Goal: Information Seeking & Learning: Learn about a topic

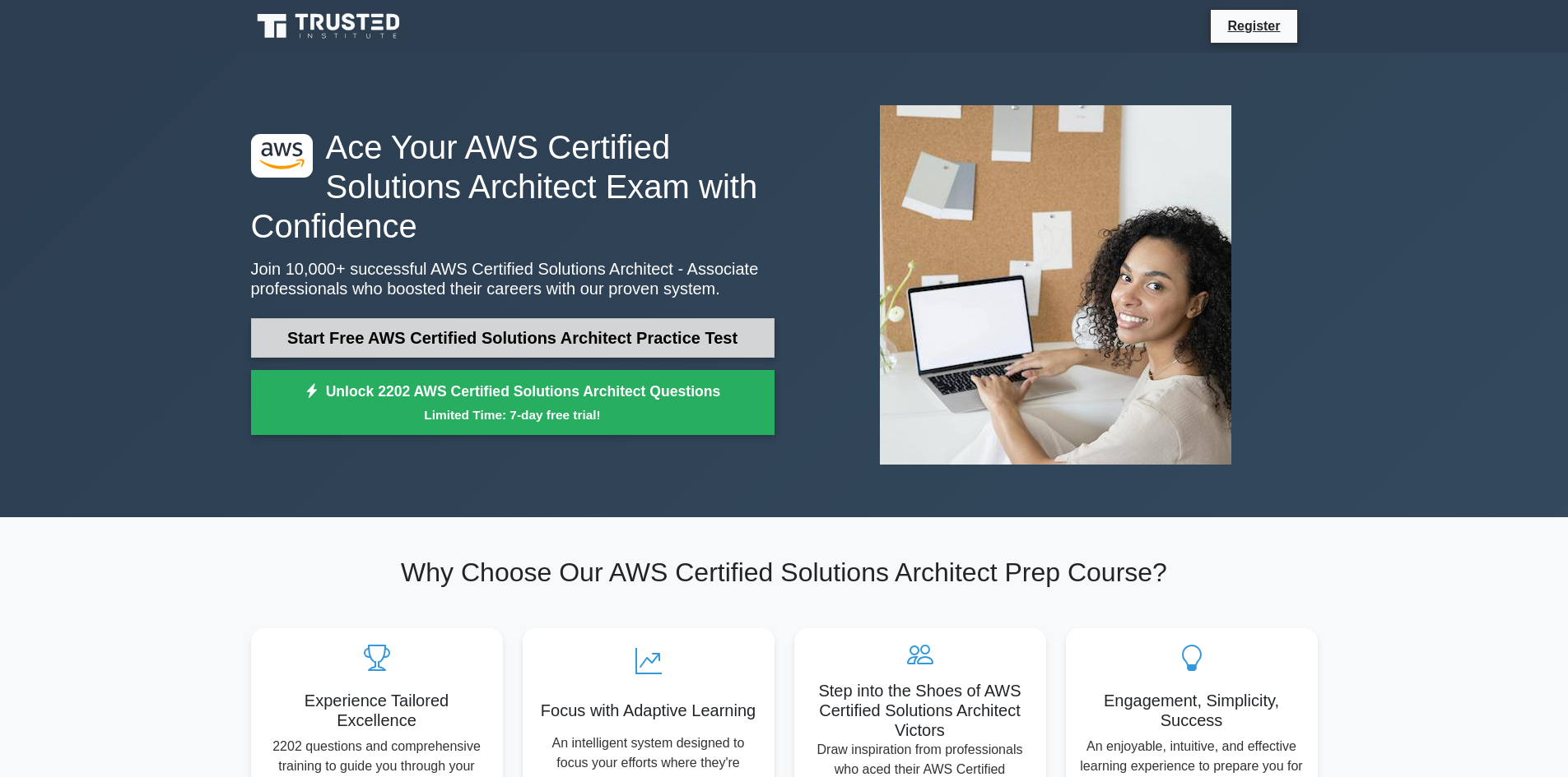
click at [628, 351] on link "Start Free AWS Certified Solutions Architect Practice Test" at bounding box center [513, 338] width 524 height 39
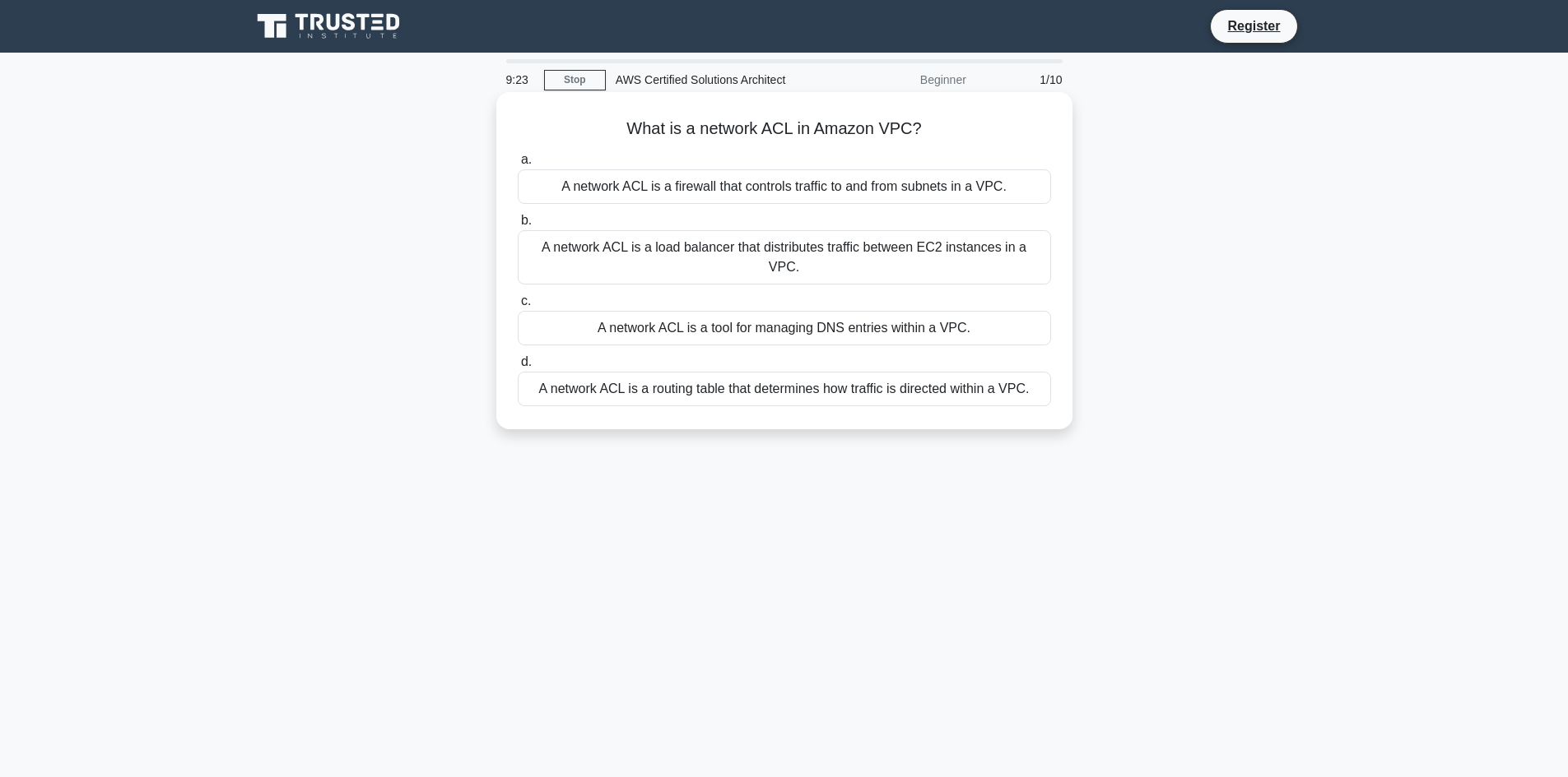
click at [750, 190] on div "A network ACL is a firewall that controls traffic to and from subnets in a VPC." at bounding box center [784, 187] width 533 height 35
click at [518, 165] on input "a. A network ACL is a firewall that controls traffic to and from subnets in a V…" at bounding box center [518, 160] width 0 height 10
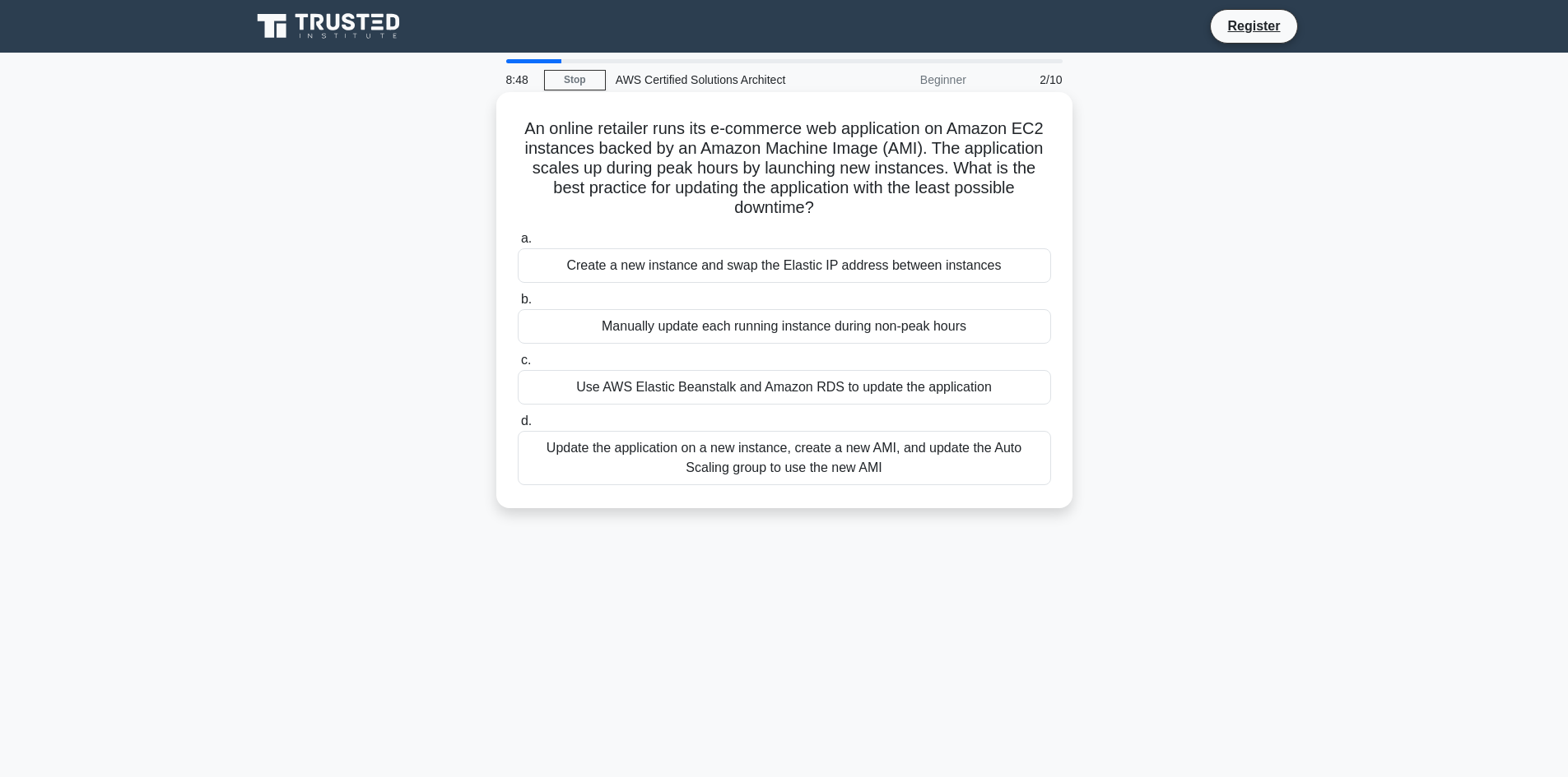
click at [697, 462] on div "Update the application on a new instance, create a new AMI, and update the Auto…" at bounding box center [784, 458] width 533 height 55
click at [518, 427] on input "d. Update the application on a new instance, create a new AMI, and update the A…" at bounding box center [518, 421] width 0 height 10
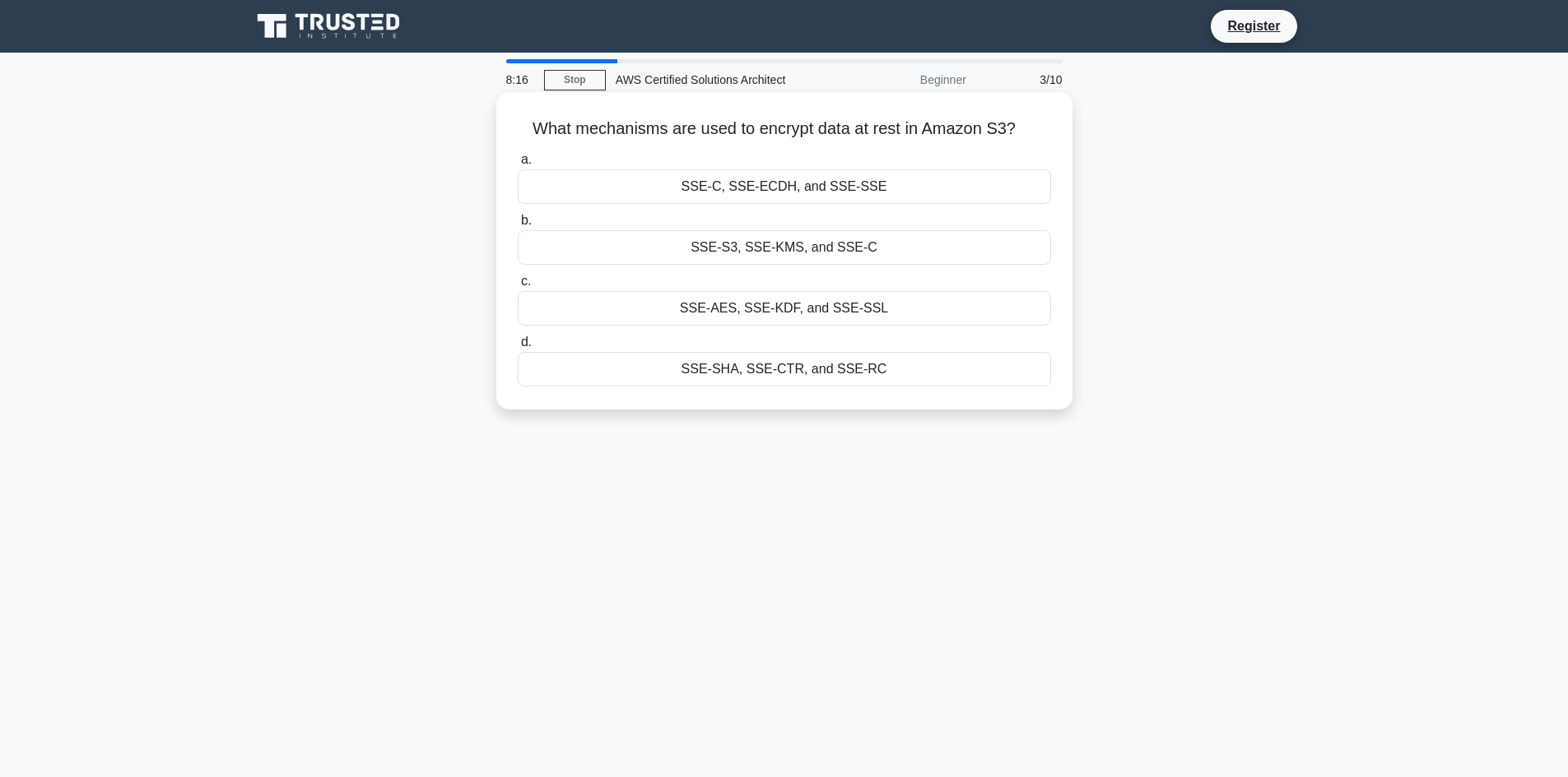
click at [901, 249] on div "SSE-S3, SSE-KMS, and SSE-C" at bounding box center [784, 247] width 533 height 35
click at [518, 227] on input "b. SSE-S3, SSE-KMS, and SSE-C" at bounding box center [518, 221] width 0 height 10
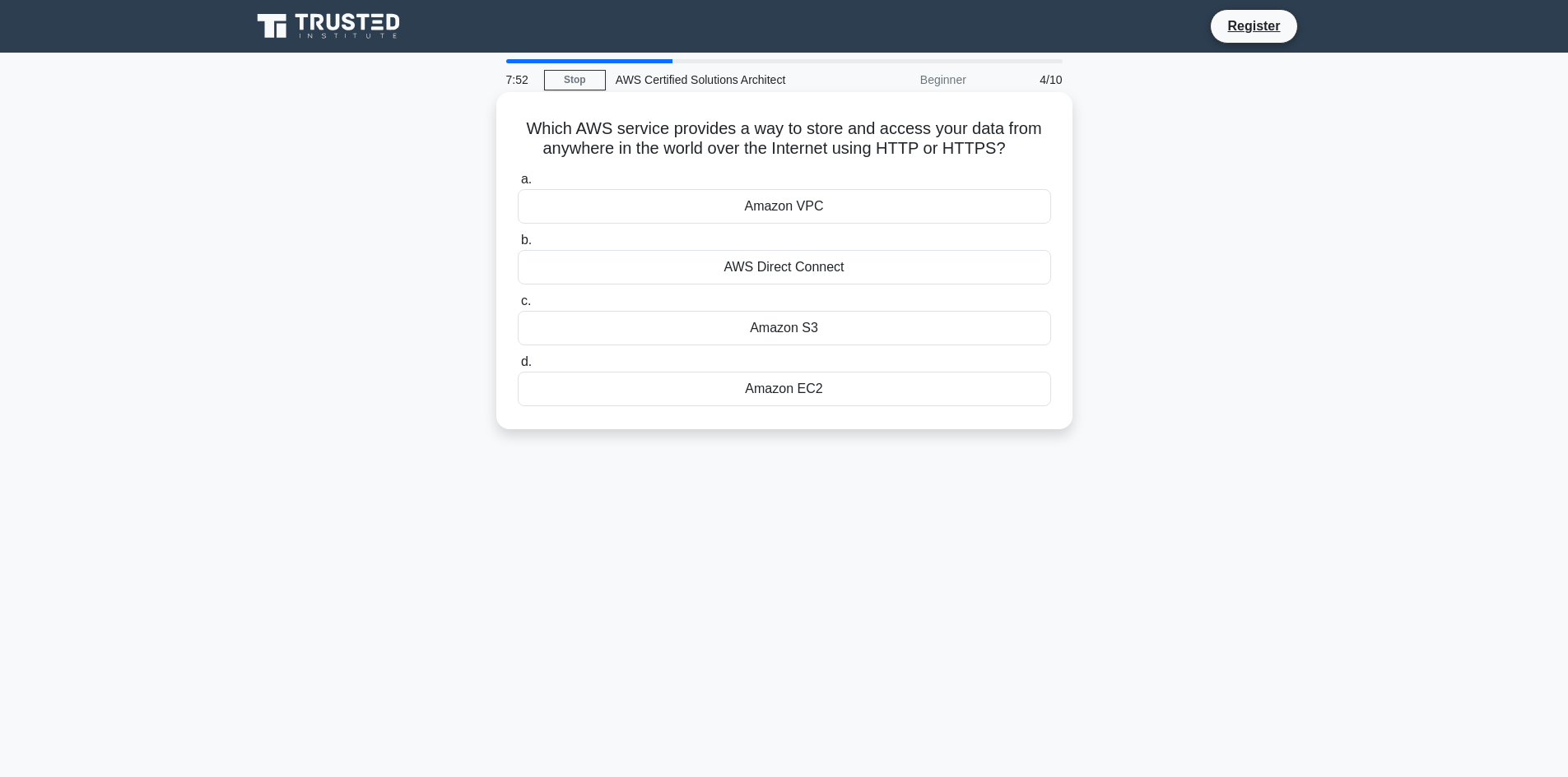
click at [930, 335] on div "Amazon S3" at bounding box center [784, 328] width 533 height 35
click at [518, 306] on input "c. Amazon S3" at bounding box center [518, 301] width 0 height 10
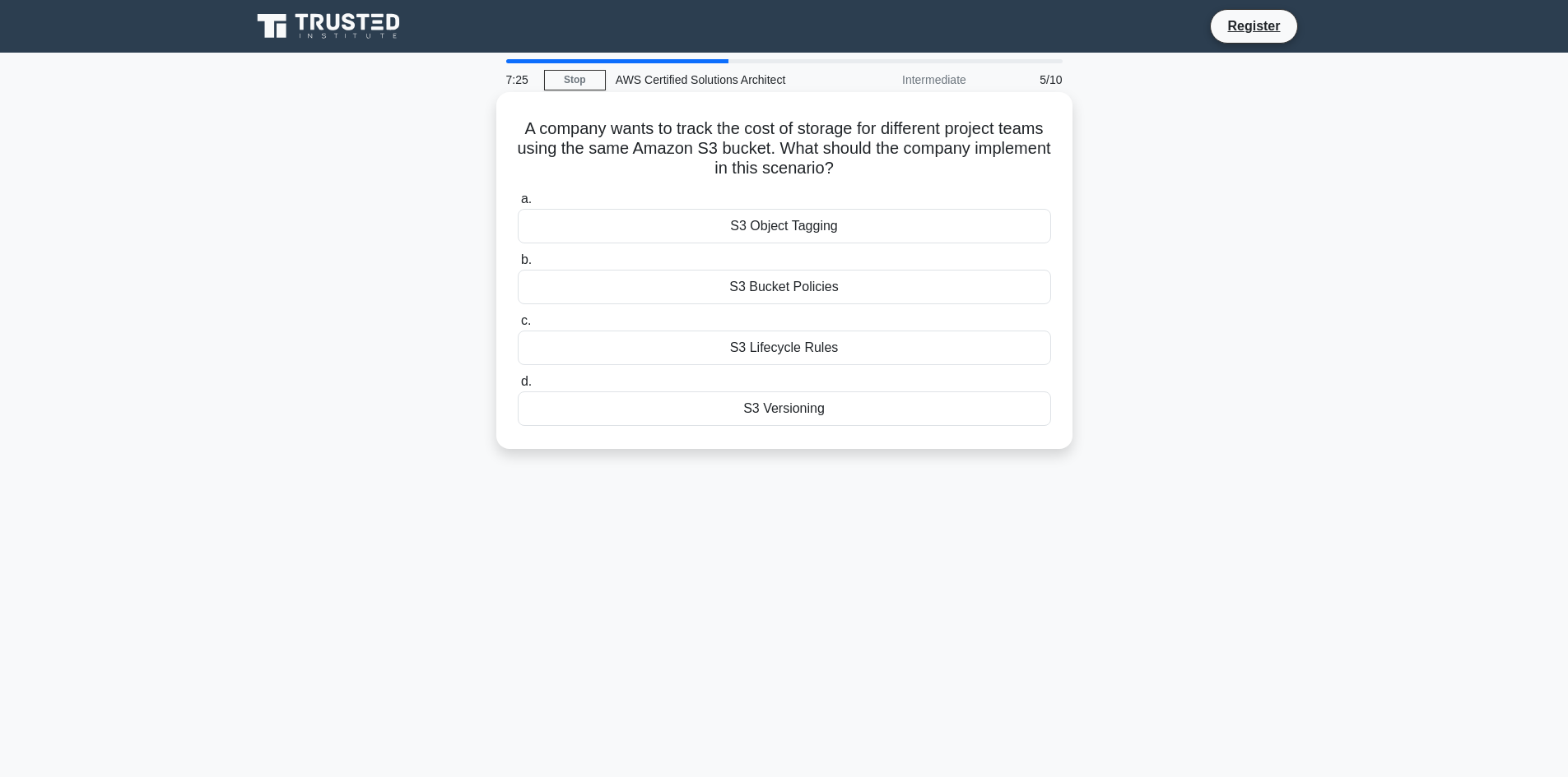
click at [881, 227] on div "S3 Object Tagging" at bounding box center [784, 227] width 533 height 35
click at [518, 205] on input "a. S3 Object Tagging" at bounding box center [518, 200] width 0 height 10
click at [889, 220] on div "Amazon EBS" at bounding box center [784, 227] width 533 height 35
click at [518, 205] on input "a. Amazon EBS" at bounding box center [518, 200] width 0 height 10
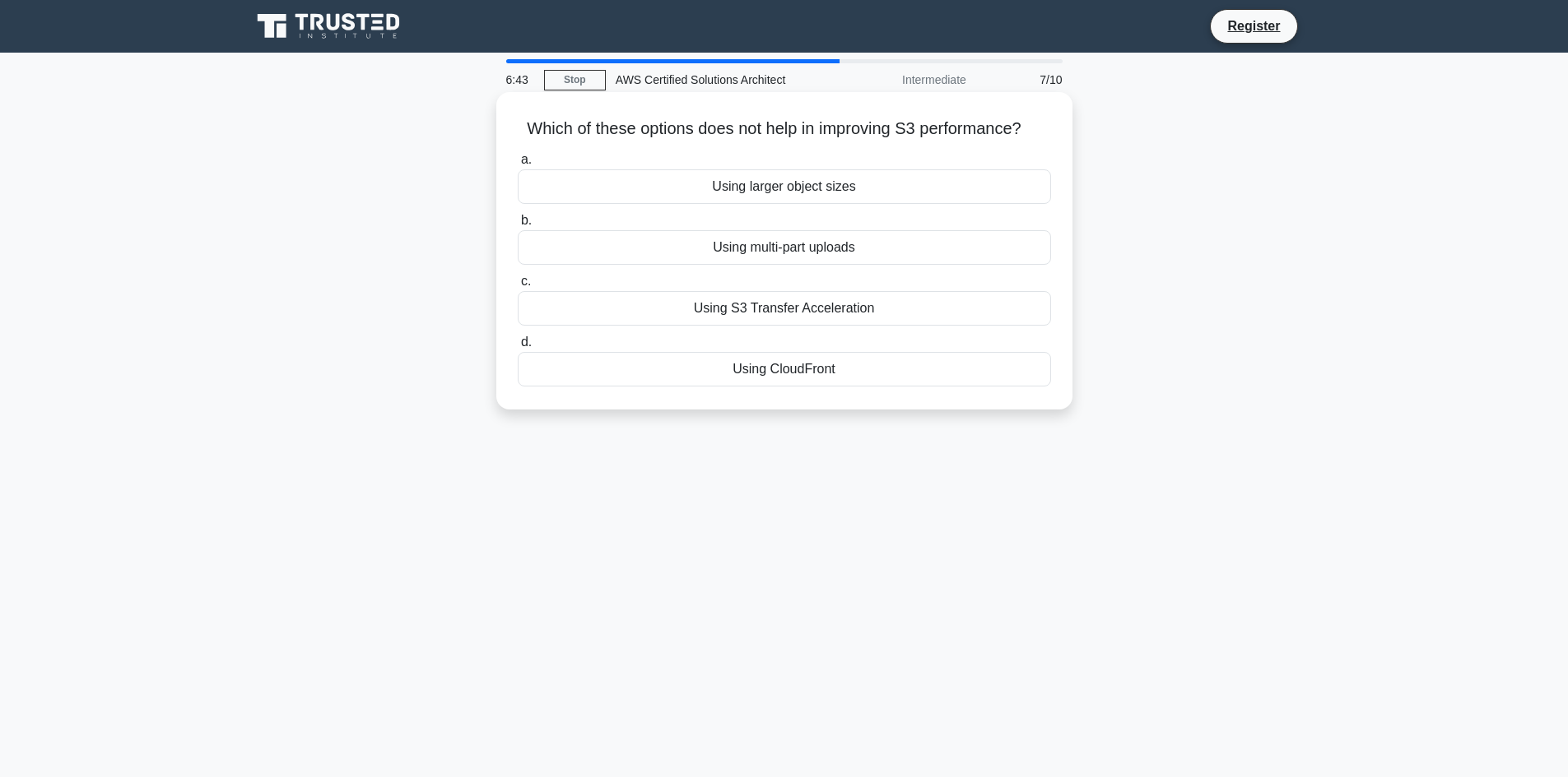
click at [1006, 184] on div "Using larger object sizes" at bounding box center [784, 187] width 533 height 35
click at [518, 165] on input "a. Using larger object sizes" at bounding box center [518, 160] width 0 height 10
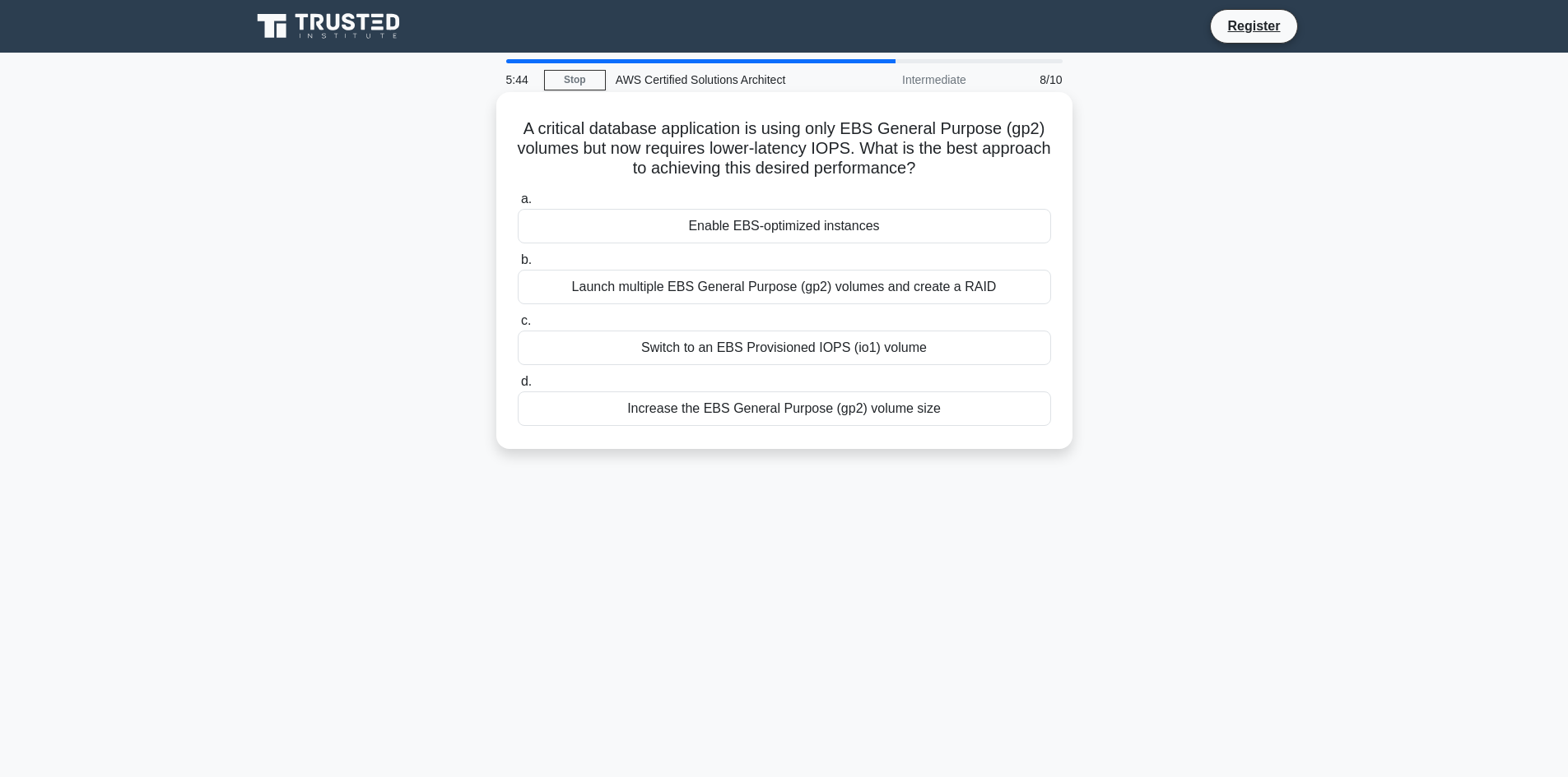
click at [632, 288] on div "Launch multiple EBS General Purpose (gp2) volumes and create a RAID" at bounding box center [784, 287] width 533 height 35
click at [518, 266] on input "b. Launch multiple EBS General Purpose (gp2) volumes and create a RAID" at bounding box center [518, 260] width 0 height 10
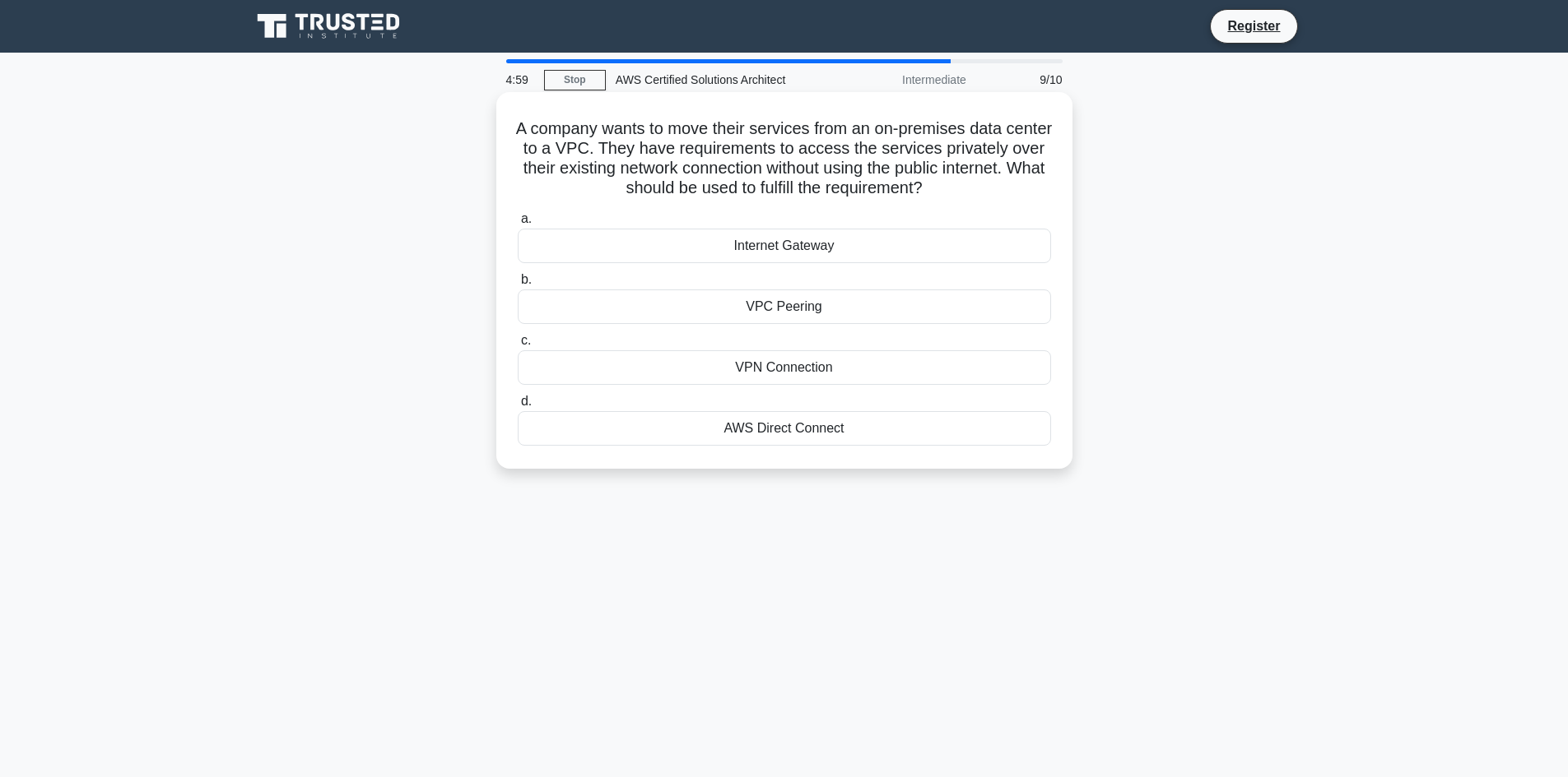
click at [902, 309] on div "VPC Peering" at bounding box center [784, 307] width 533 height 35
click at [518, 286] on input "b. VPC Peering" at bounding box center [518, 280] width 0 height 10
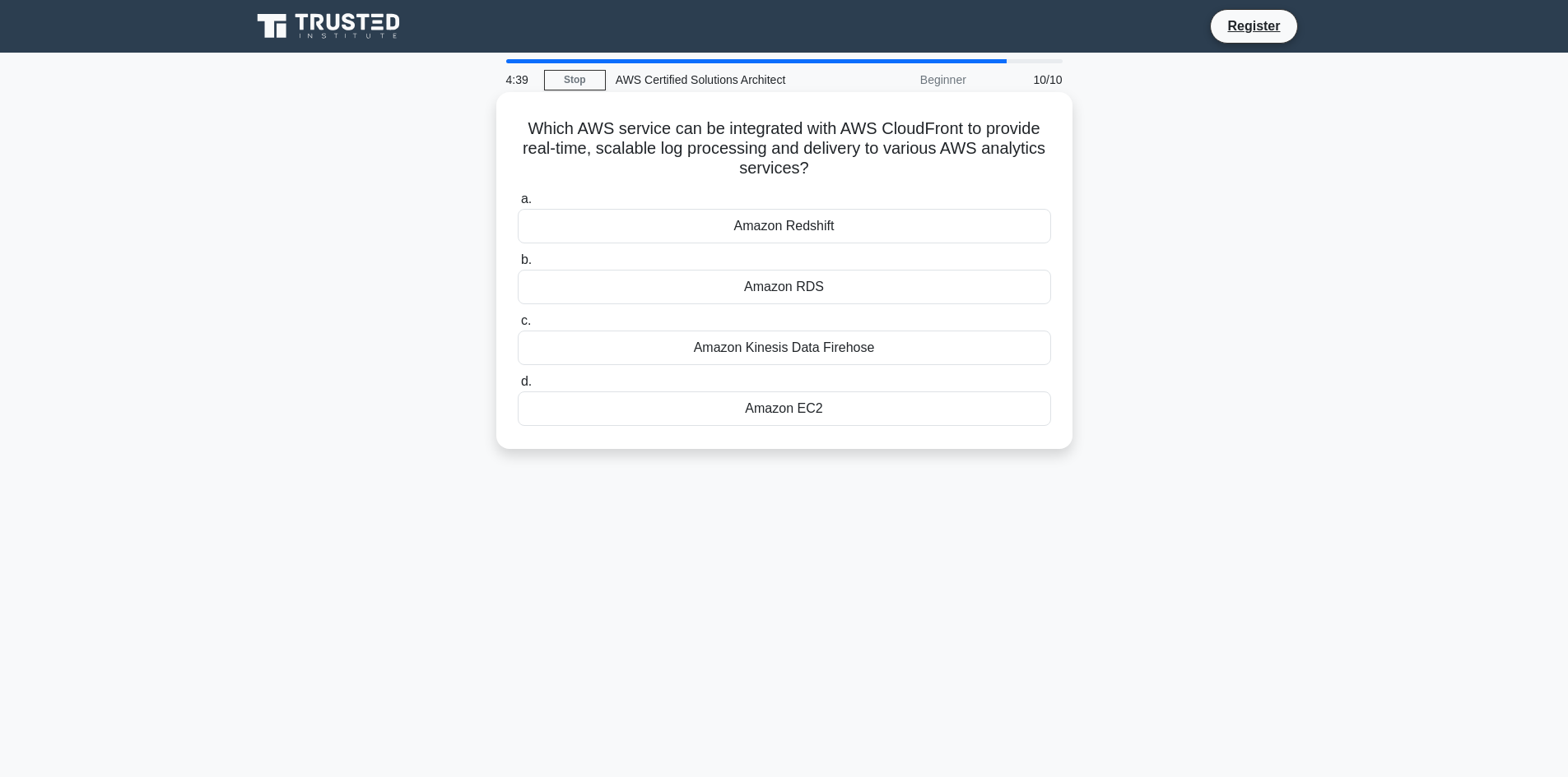
click at [889, 352] on div "Amazon Kinesis Data Firehose" at bounding box center [784, 348] width 533 height 35
click at [518, 326] on input "c. Amazon Kinesis Data Firehose" at bounding box center [518, 321] width 0 height 10
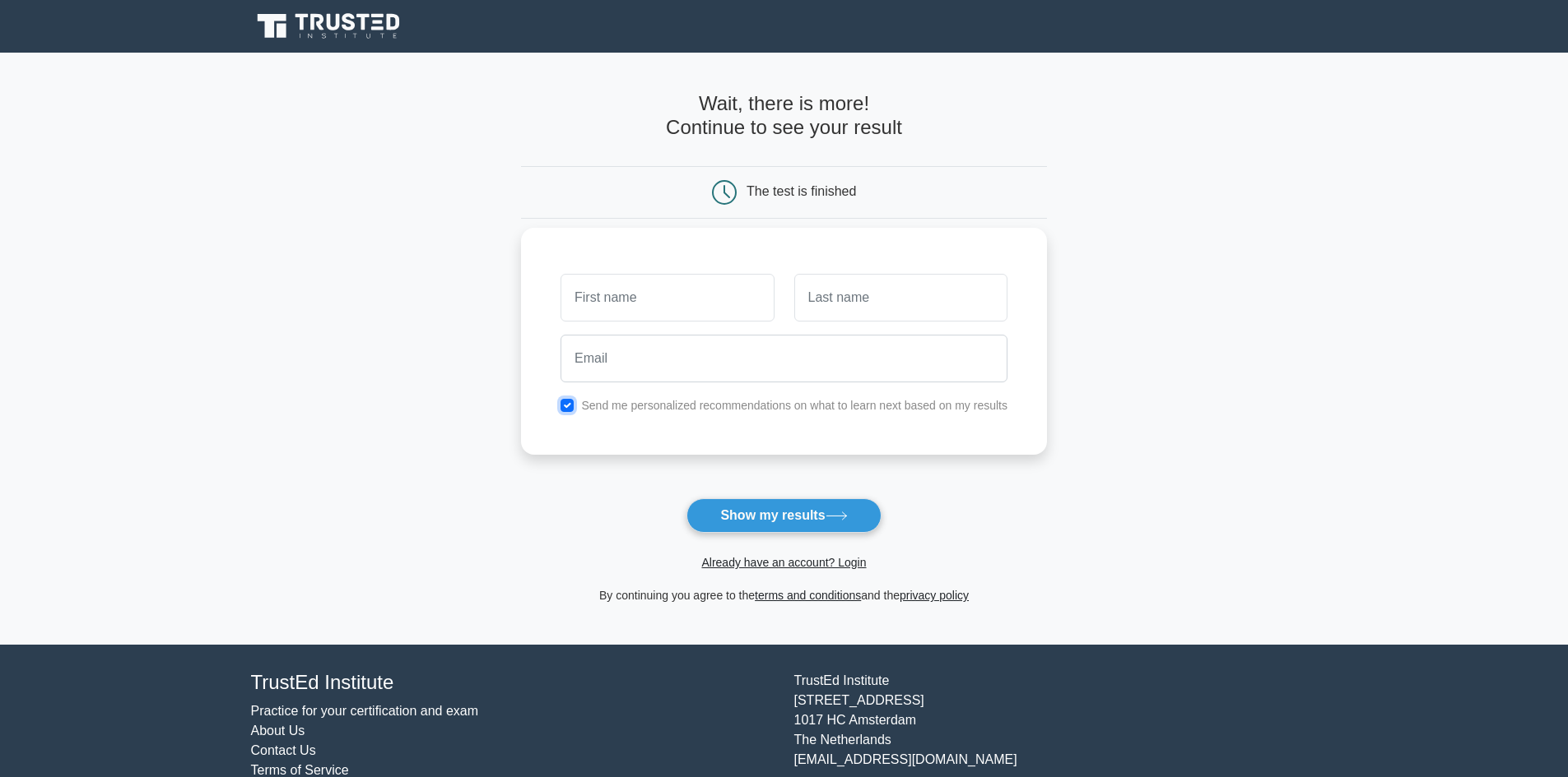
click at [571, 406] on input "checkbox" at bounding box center [566, 405] width 13 height 13
checkbox input "false"
click at [634, 310] on input "text" at bounding box center [666, 298] width 213 height 48
type input "[PERSON_NAME]"
click at [853, 297] on input "text" at bounding box center [900, 298] width 213 height 48
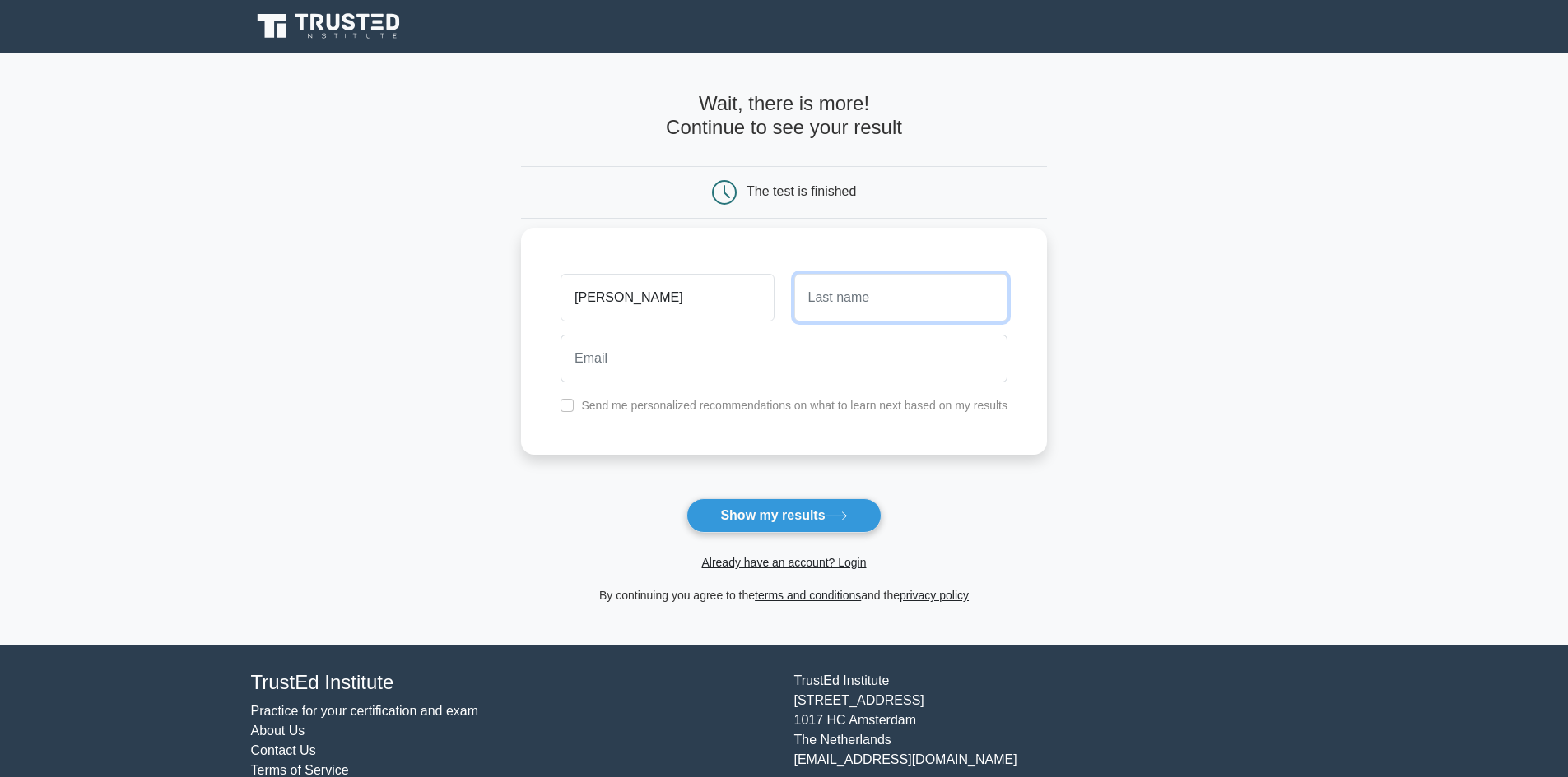
type input "Machado"
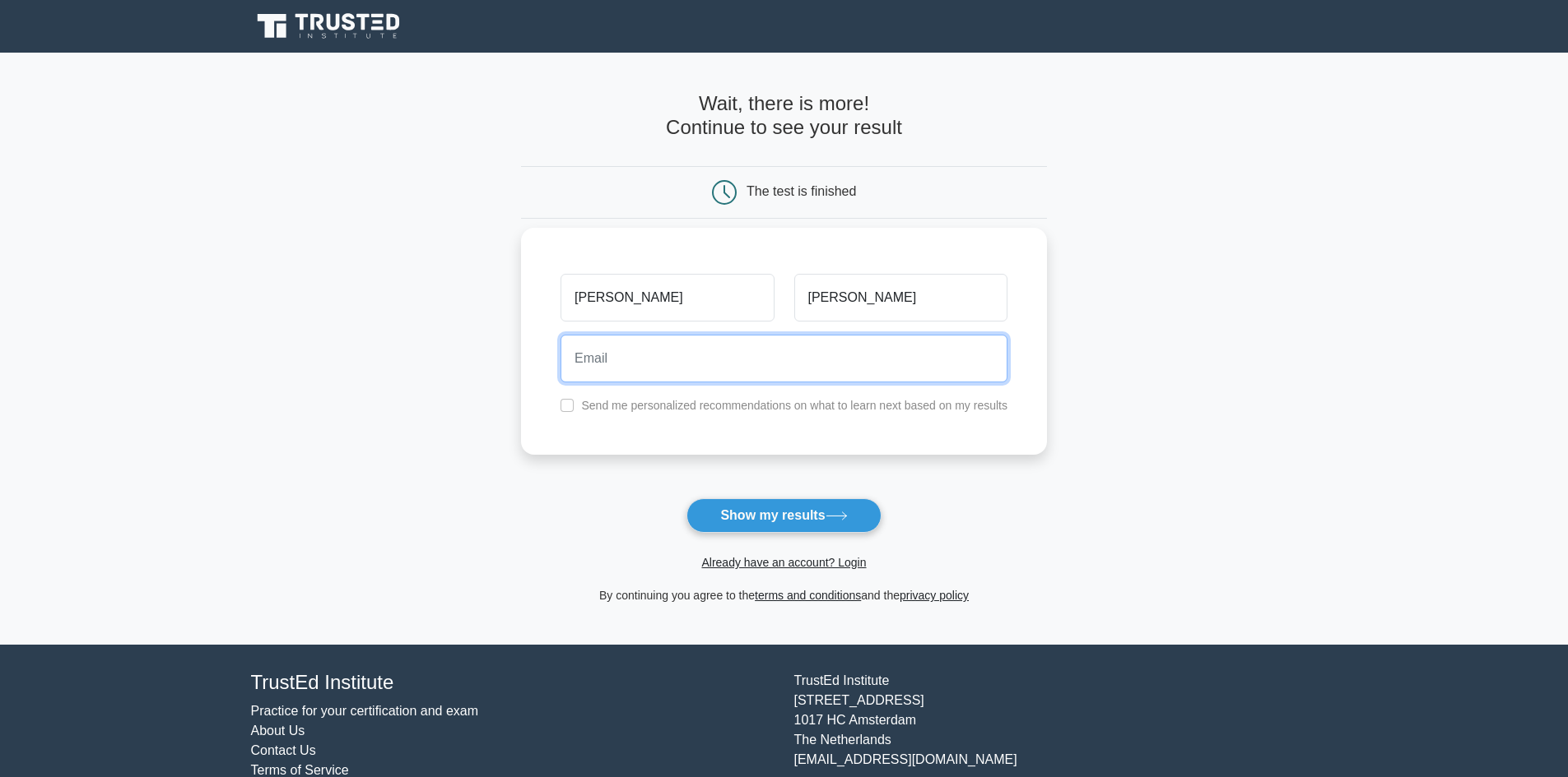
click at [716, 353] on input "email" at bounding box center [784, 359] width 447 height 48
type input "machadol@gmail.com"
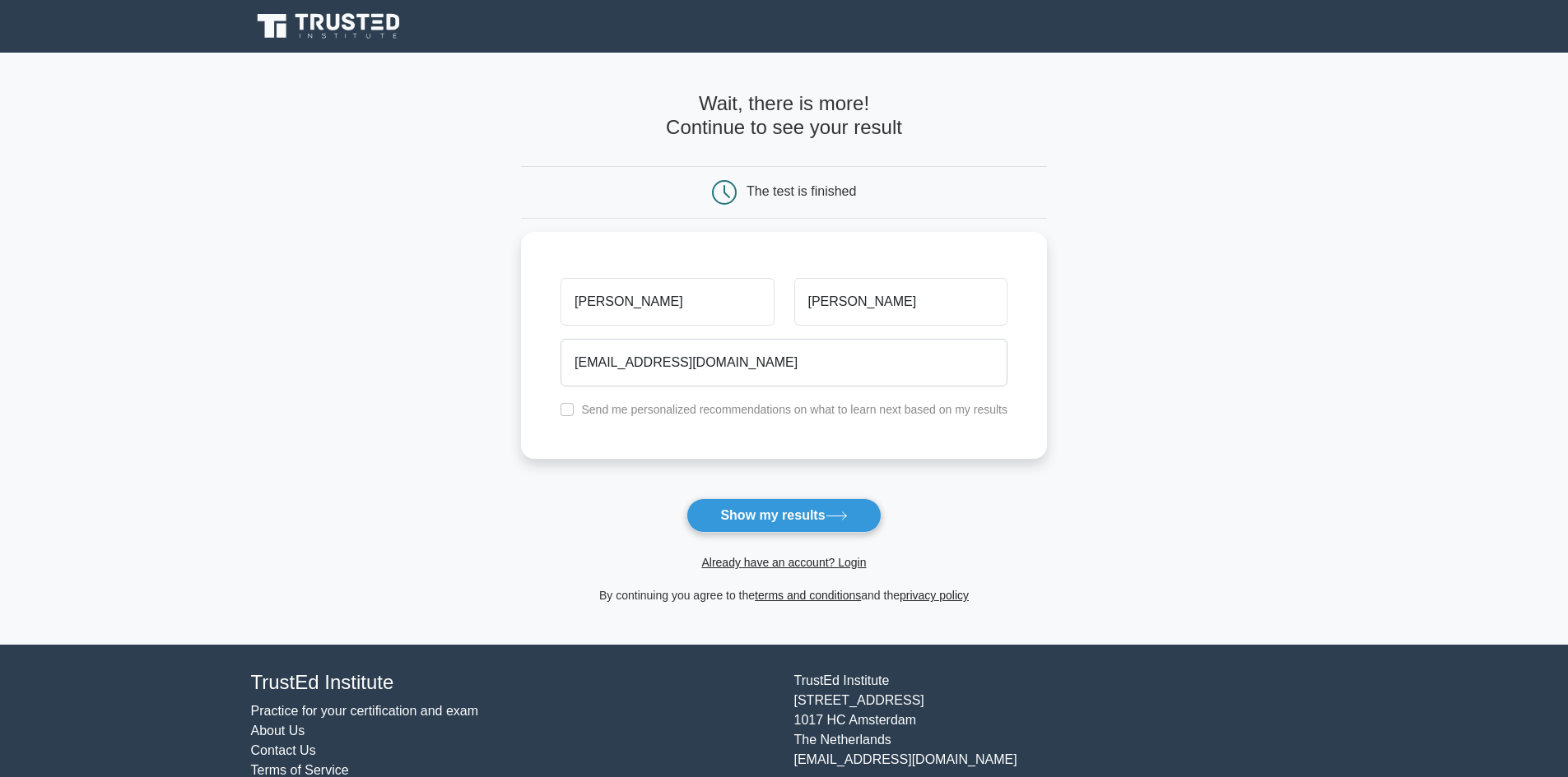
click at [890, 502] on form "Wait, there is more! Continue to see your result The test is finished Leopoldo" at bounding box center [784, 348] width 526 height 513
click at [832, 510] on button "Show my results" at bounding box center [784, 516] width 195 height 35
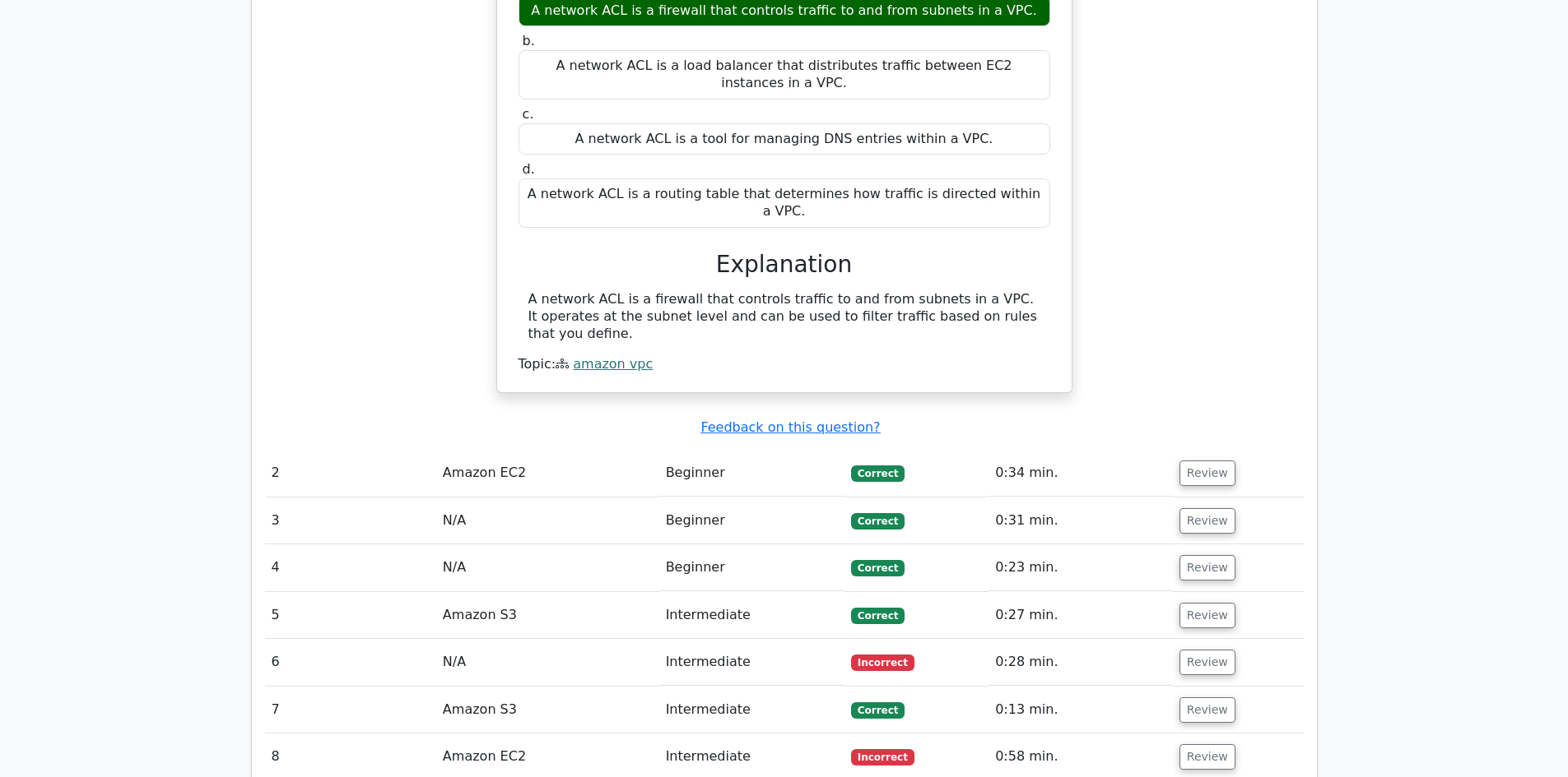
scroll to position [1399, 0]
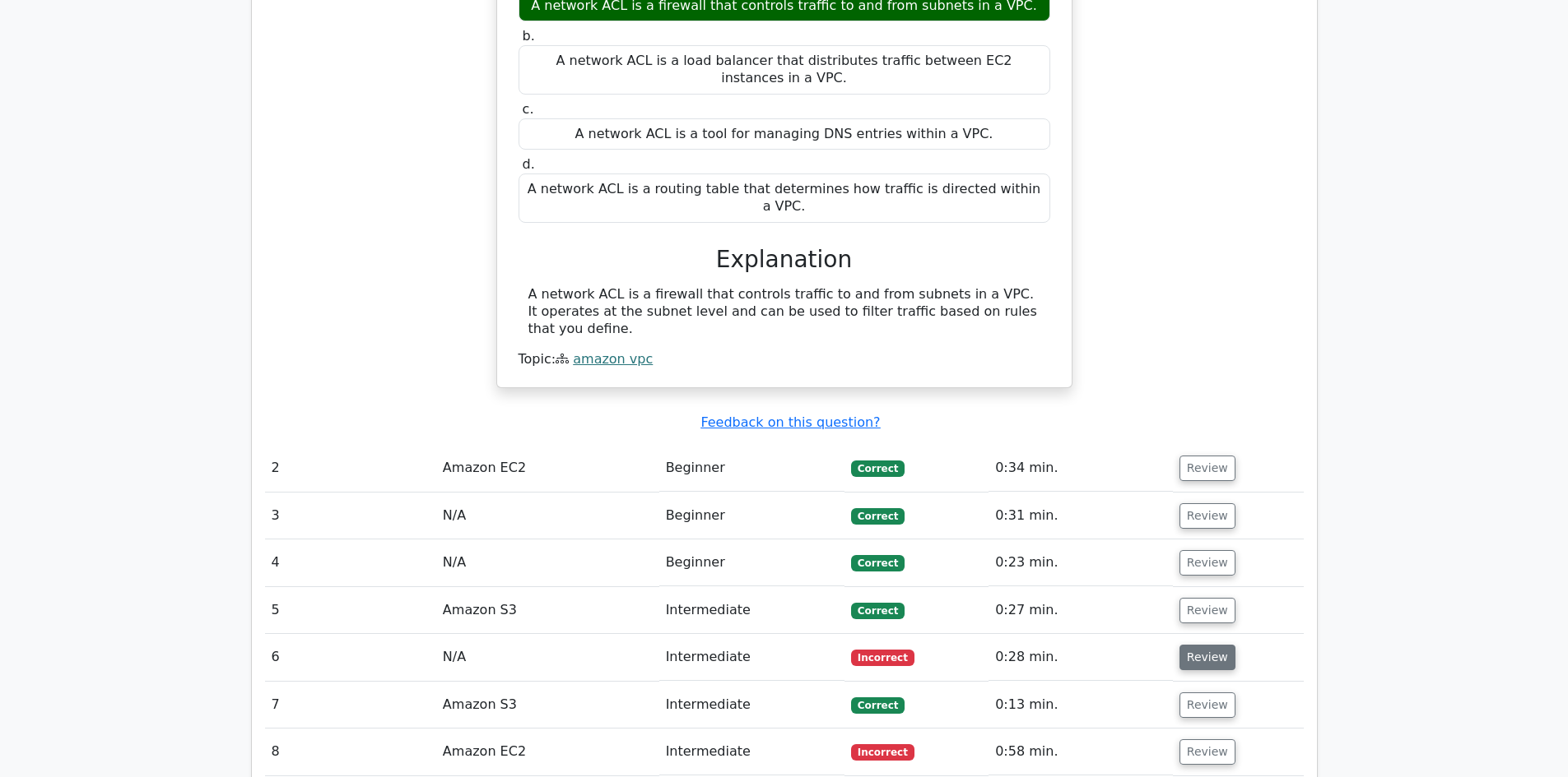
click at [1196, 645] on button "Review" at bounding box center [1207, 657] width 56 height 25
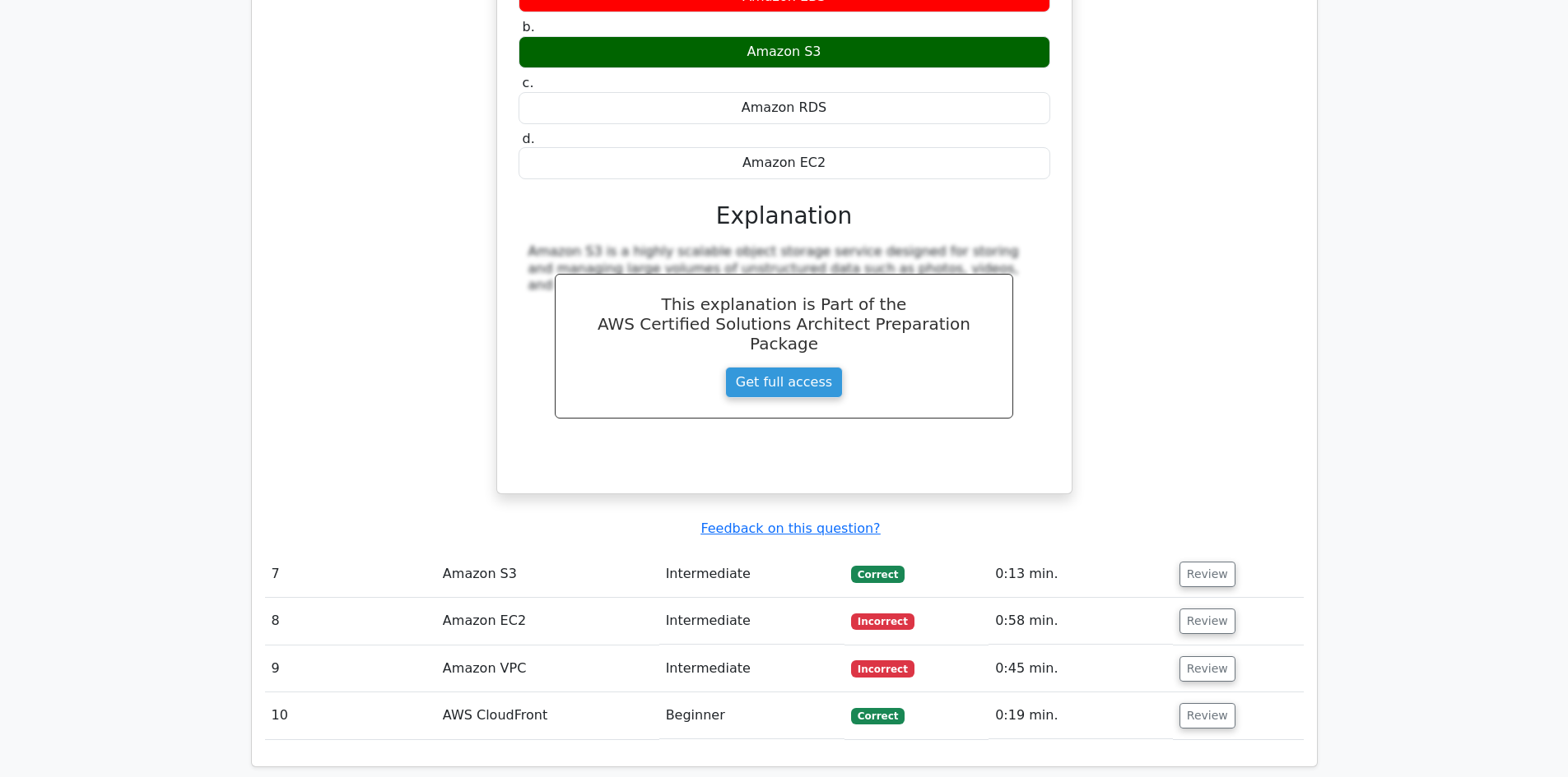
scroll to position [2222, 0]
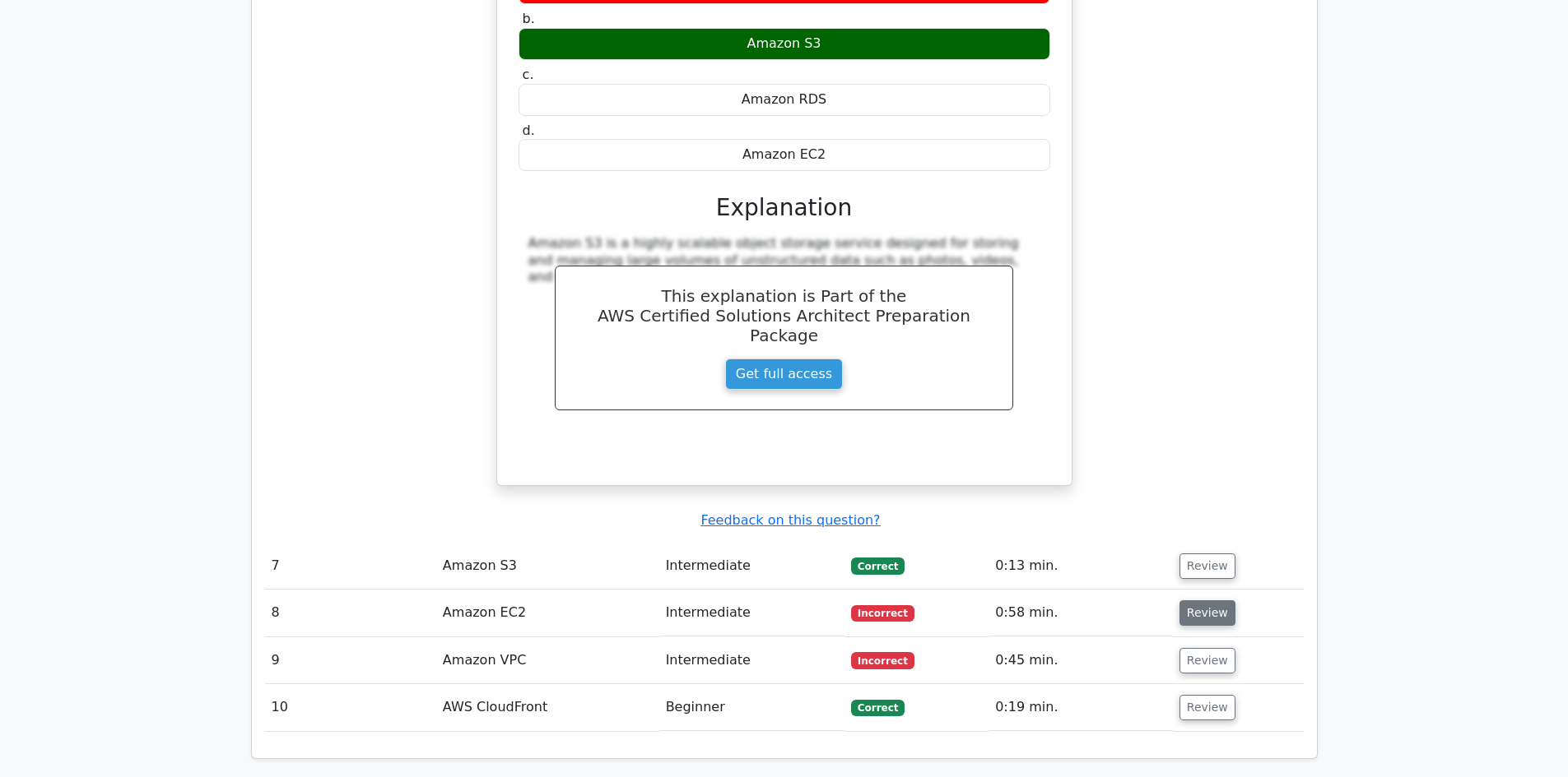
click at [1203, 601] on button "Review" at bounding box center [1207, 613] width 56 height 25
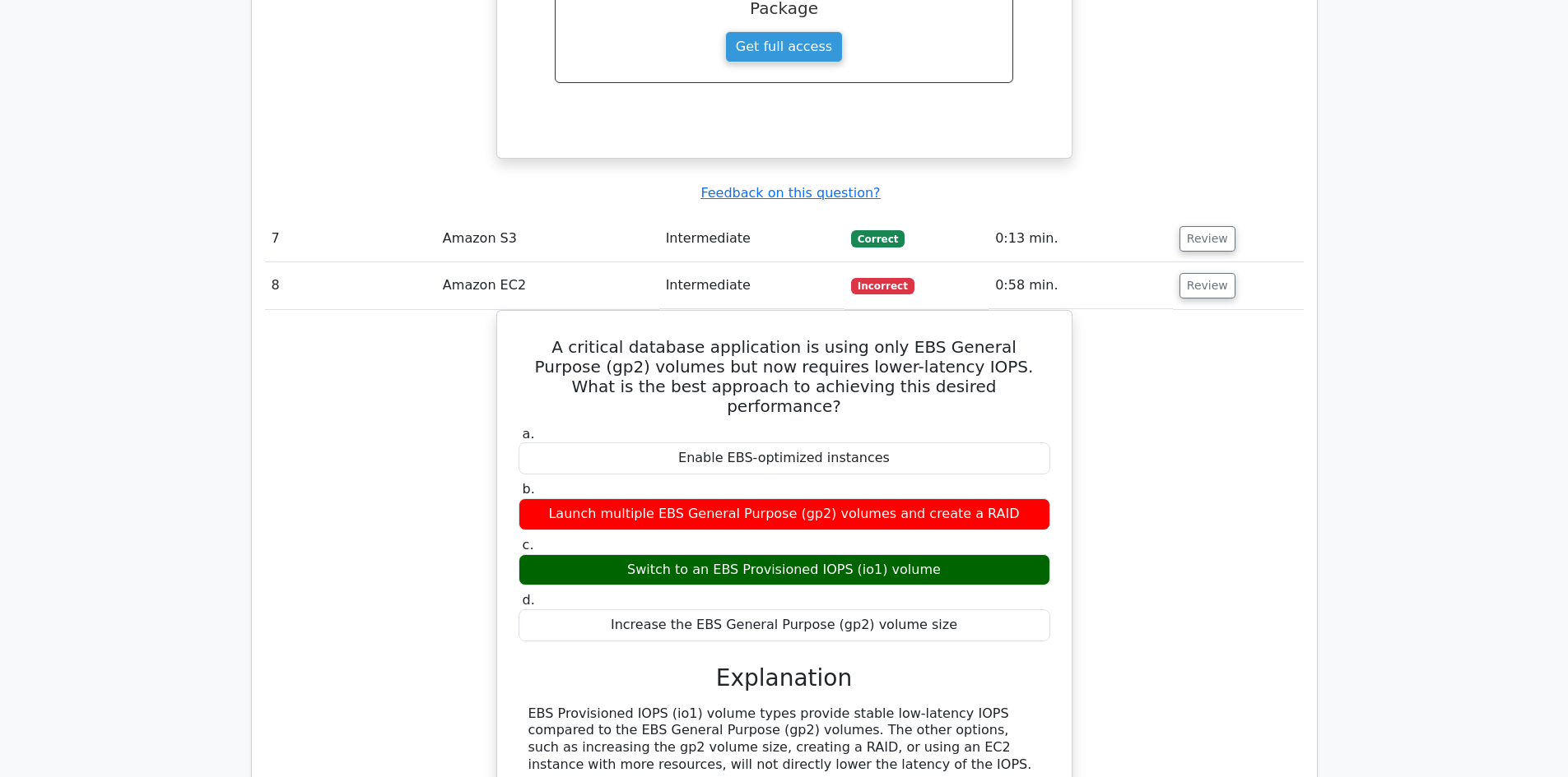
scroll to position [2551, 0]
